Goal: Task Accomplishment & Management: Use online tool/utility

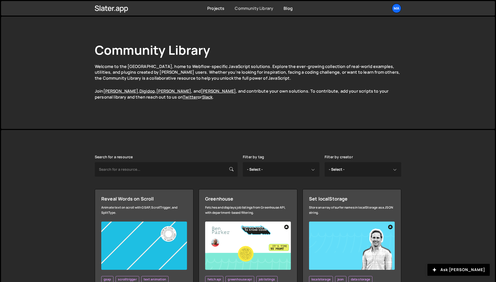
click at [270, 10] on link "Community Library" at bounding box center [254, 8] width 38 height 6
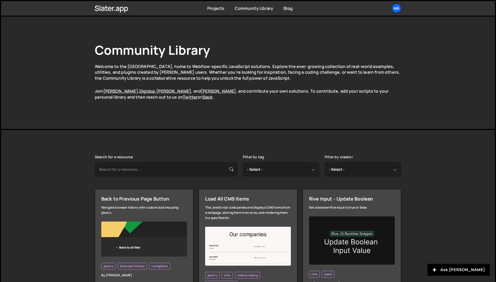
click at [217, 11] on div "Projects [GEOGRAPHIC_DATA] Blog Ma Projects Your Teams Account Upgrade Logout" at bounding box center [248, 8] width 322 height 15
click at [216, 9] on link "Projects" at bounding box center [215, 8] width 17 height 6
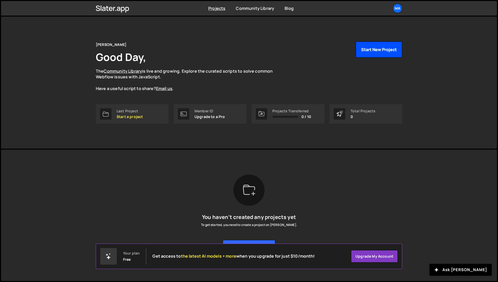
click at [365, 50] on button "Start New Project" at bounding box center [379, 50] width 46 height 16
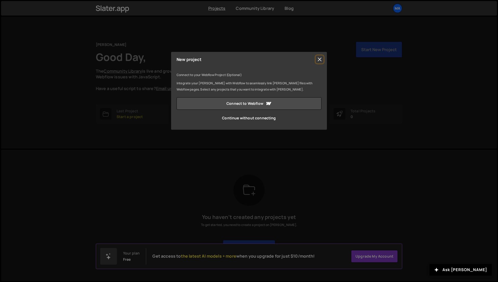
click at [319, 62] on button "Close" at bounding box center [320, 60] width 8 height 8
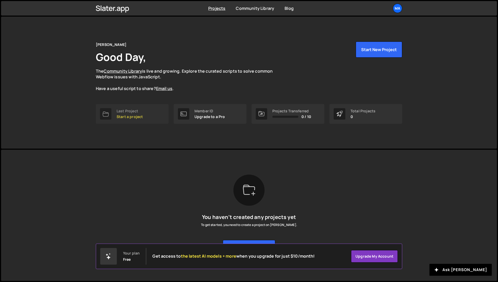
click at [132, 118] on p "Start a project" at bounding box center [130, 117] width 26 height 4
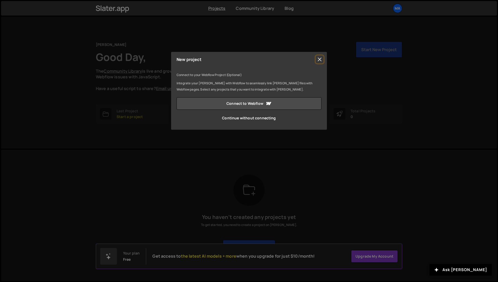
click at [322, 59] on button "Close" at bounding box center [320, 60] width 8 height 8
